Goal: Task Accomplishment & Management: Complete application form

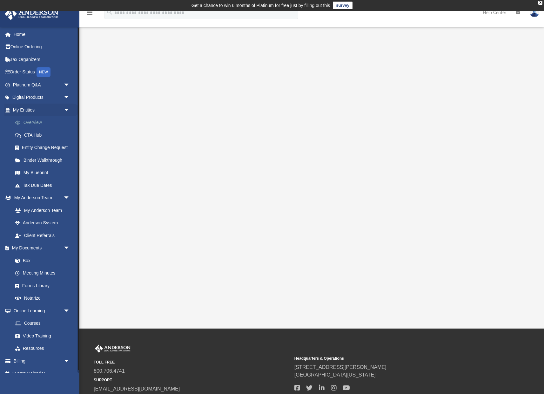
scroll to position [2, 0]
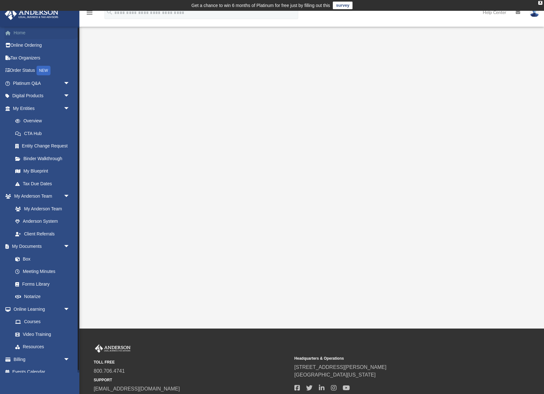
click at [22, 33] on link "Home" at bounding box center [41, 32] width 75 height 13
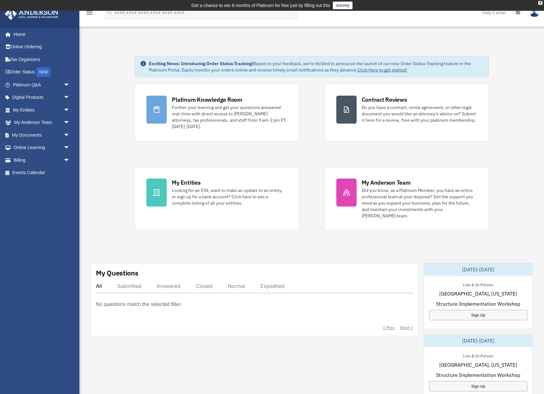
click at [309, 232] on div "Exciting News: Introducing Order Status Tracking! Based on your feedback, we're…" at bounding box center [312, 338] width 474 height 596
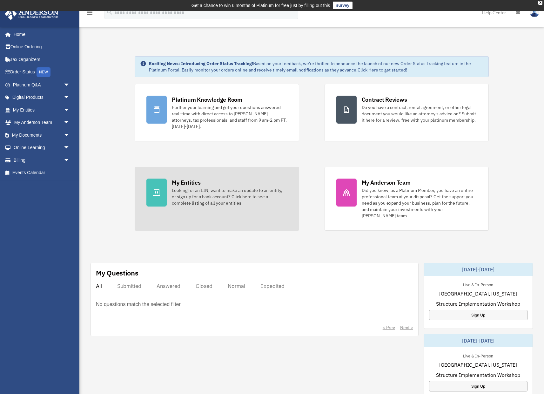
click at [153, 183] on div at bounding box center [156, 192] width 20 height 28
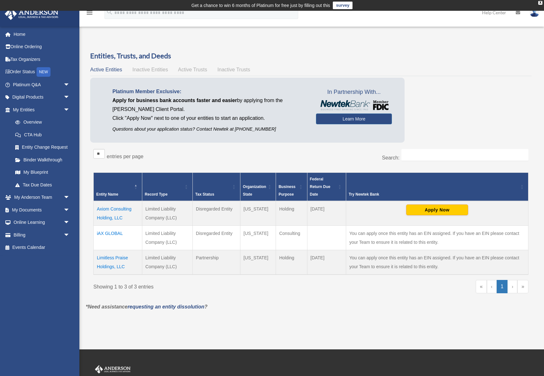
click at [118, 257] on td "Limitless Praise Holdings, LLC" at bounding box center [118, 262] width 49 height 25
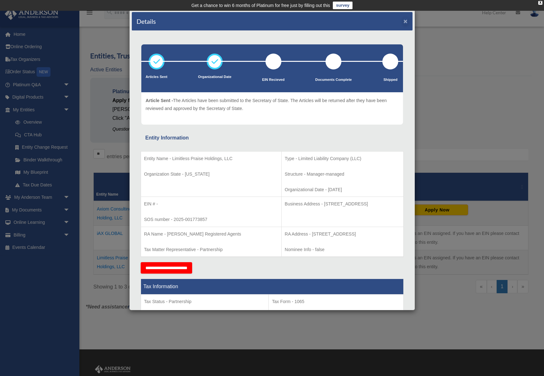
click at [405, 22] on button "×" at bounding box center [405, 21] width 4 height 7
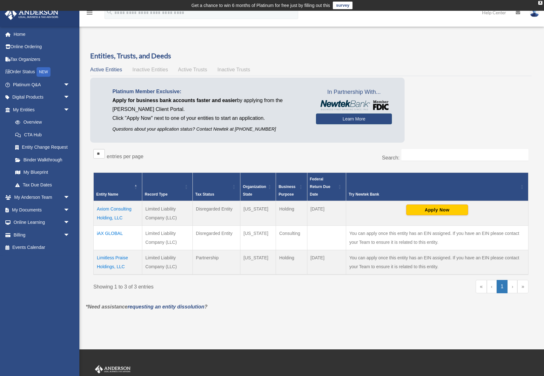
click at [329, 123] on link "Learn More" at bounding box center [354, 119] width 76 height 11
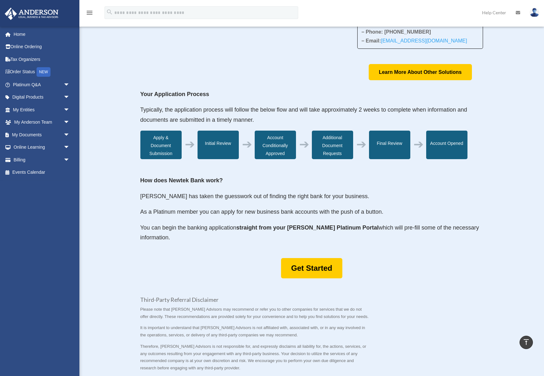
scroll to position [150, 0]
click at [315, 266] on link "Get Started" at bounding box center [311, 268] width 61 height 21
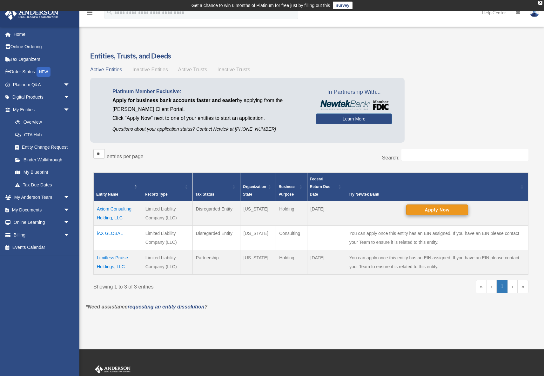
click at [418, 210] on button "Apply Now" at bounding box center [437, 210] width 62 height 11
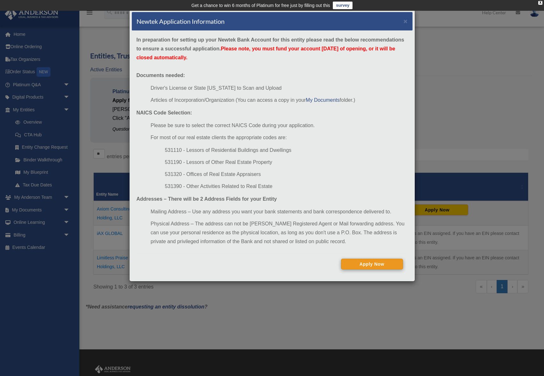
click at [352, 262] on button "Apply Now" at bounding box center [372, 264] width 62 height 11
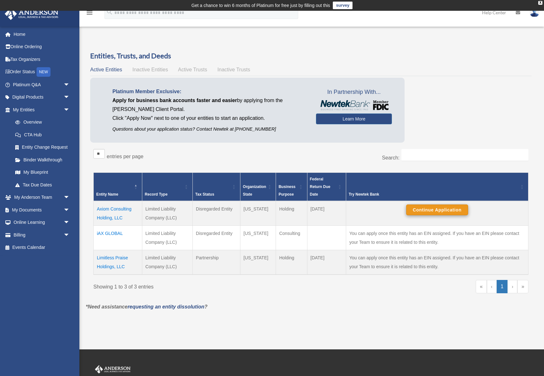
click at [432, 207] on button "Continue Application" at bounding box center [437, 210] width 62 height 11
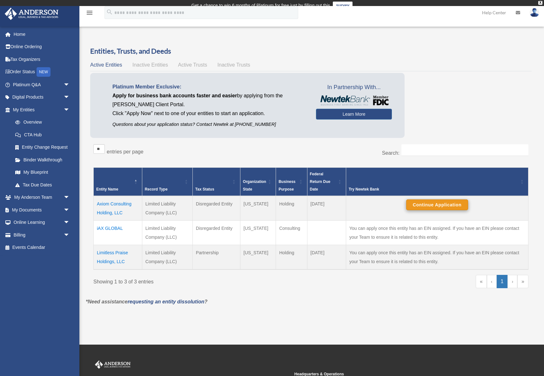
click at [430, 196] on th "Try Newtek Bank" at bounding box center [437, 182] width 182 height 29
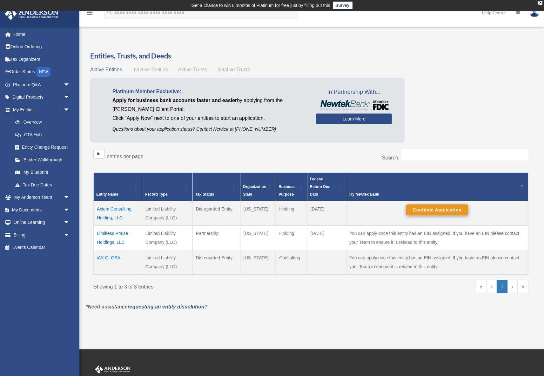
click at [418, 208] on button "Continue Application" at bounding box center [437, 210] width 62 height 11
click at [389, 214] on td "Continue Application" at bounding box center [437, 213] width 182 height 25
click at [432, 210] on button "Continue Application" at bounding box center [437, 210] width 62 height 11
